Goal: Task Accomplishment & Management: Manage account settings

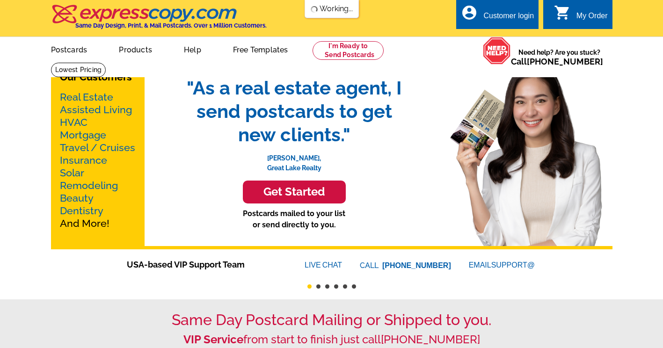
drag, startPoint x: 515, startPoint y: 15, endPoint x: 452, endPoint y: 102, distance: 106.5
click at [515, 15] on div "Customer login" at bounding box center [508, 18] width 51 height 13
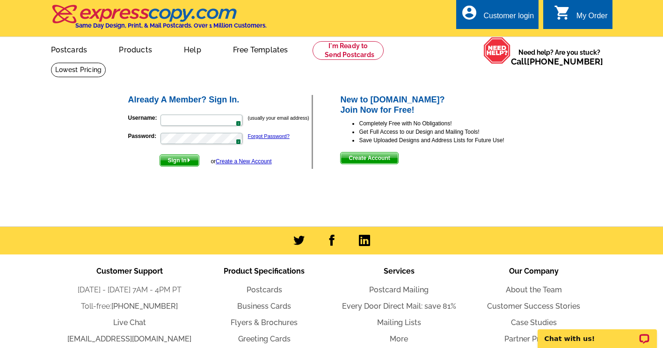
click at [238, 122] on span "2" at bounding box center [238, 124] width 5 height 6
type input "[EMAIL_ADDRESS][DOMAIN_NAME]"
click at [177, 163] on span "Sign In" at bounding box center [179, 160] width 39 height 11
